Goal: Information Seeking & Learning: Learn about a topic

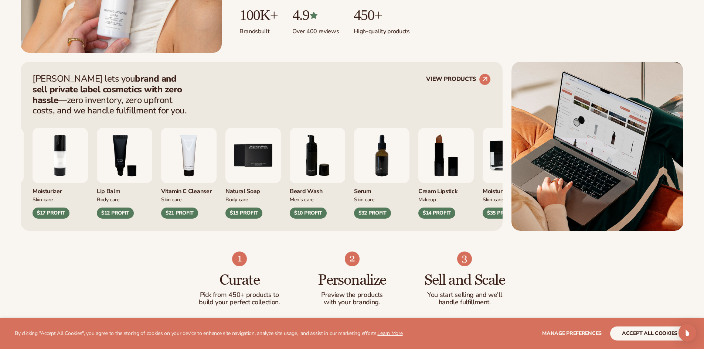
scroll to position [259, 0]
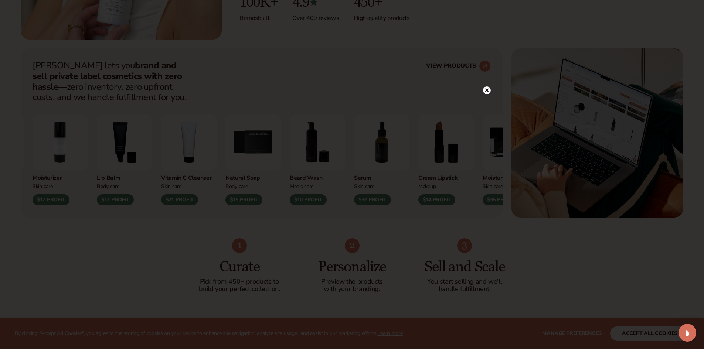
click at [484, 90] on circle at bounding box center [487, 90] width 8 height 8
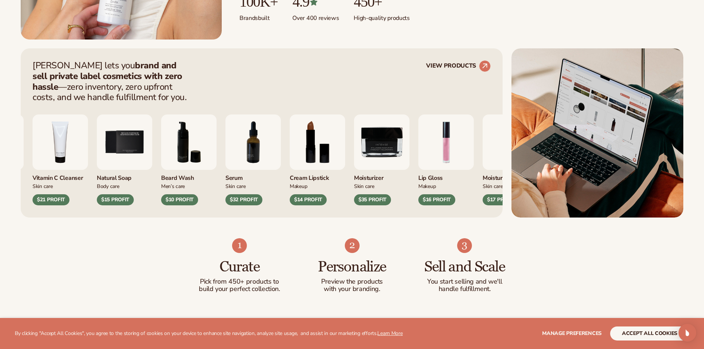
scroll to position [296, 0]
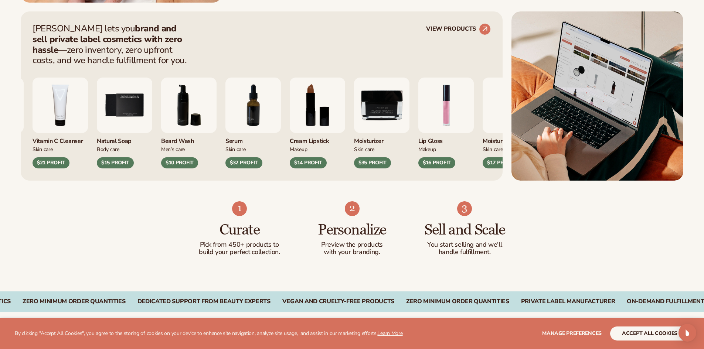
click at [413, 118] on div "Lip Balm Body Care $12 PROFIT Vitamin C Cleanser Skin Care $21 PROFIT Body Care" at bounding box center [197, 123] width 458 height 91
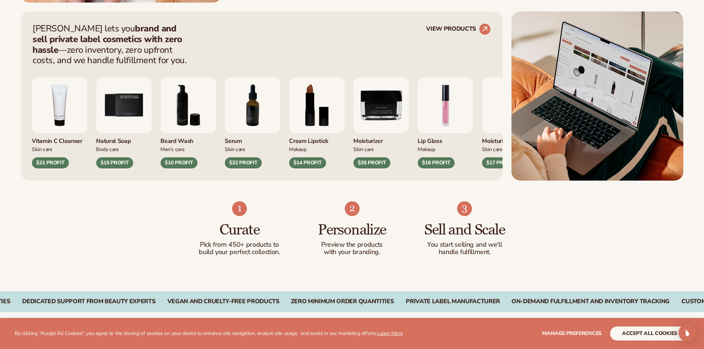
click at [437, 119] on img "1 / 9" at bounding box center [444, 105] width 55 height 55
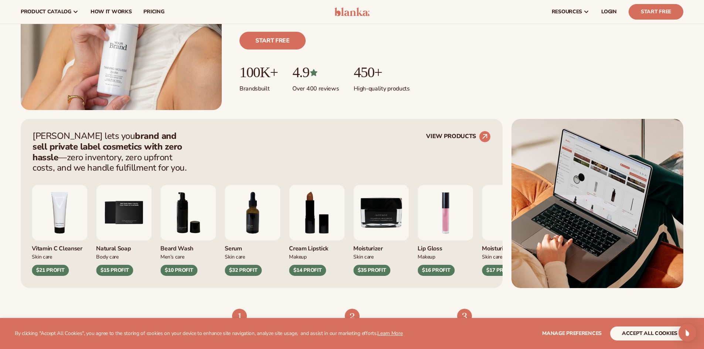
scroll to position [148, 0]
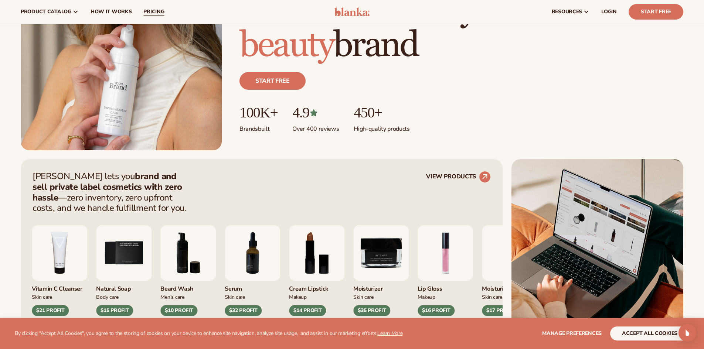
click at [148, 16] on link "pricing" at bounding box center [153, 12] width 33 height 24
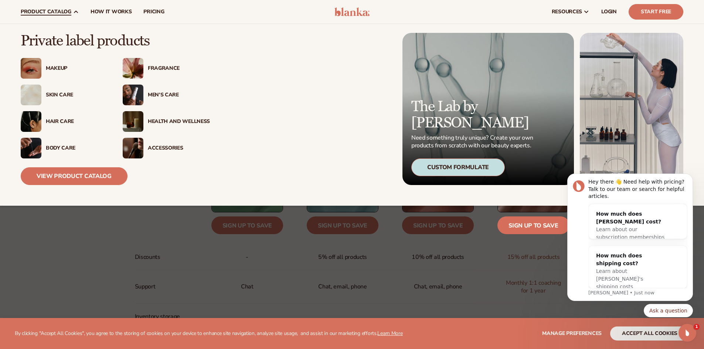
click at [40, 70] on img at bounding box center [31, 68] width 21 height 21
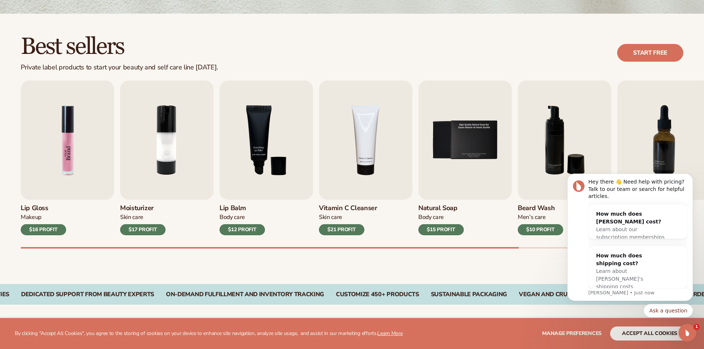
click at [73, 183] on img "1 / 9" at bounding box center [67, 140] width 93 height 119
click at [71, 134] on img "1 / 9" at bounding box center [67, 140] width 93 height 119
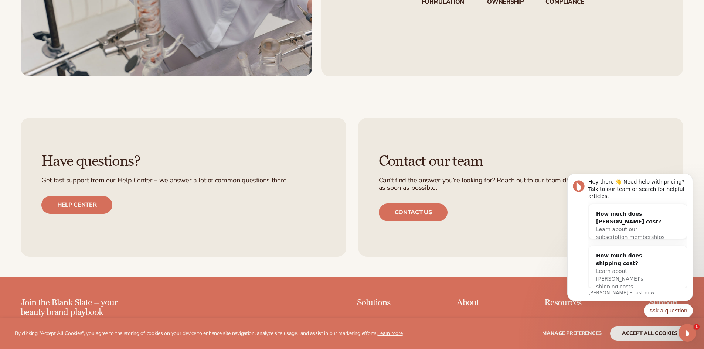
scroll to position [1256, 0]
